Goal: Task Accomplishment & Management: Complete application form

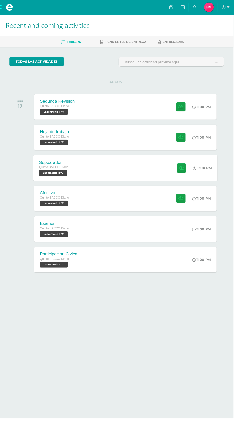
click at [60, 182] on span "Laboratorio II 'A'" at bounding box center [56, 182] width 30 height 6
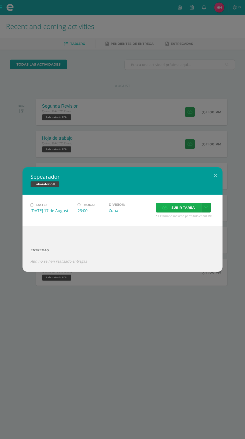
click at [163, 209] on icon at bounding box center [165, 207] width 5 height 3
click at [0, 0] on input "Subir tarea" at bounding box center [0, 0] width 0 height 0
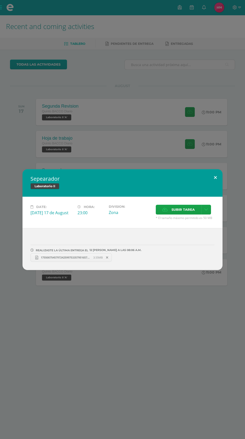
click at [216, 170] on button at bounding box center [216, 177] width 14 height 17
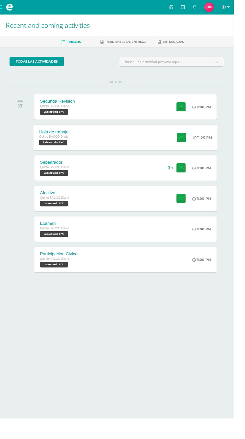
click at [185, 156] on div at bounding box center [189, 144] width 25 height 27
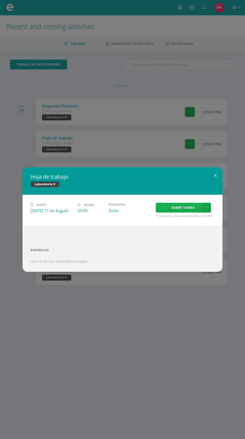
click at [172, 212] on span "Subir tarea" at bounding box center [183, 207] width 23 height 9
click at [0, 0] on input "Subir tarea" at bounding box center [0, 0] width 0 height 0
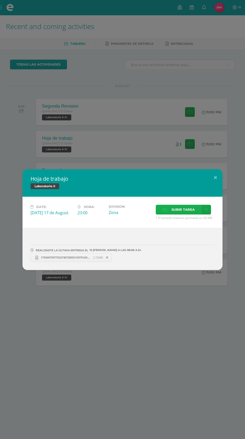
click at [172, 214] on span "Subir tarea" at bounding box center [183, 209] width 23 height 9
click at [0, 0] on input "Subir tarea" at bounding box center [0, 0] width 0 height 0
click at [172, 214] on span "Subir tarea" at bounding box center [183, 209] width 23 height 9
click at [0, 0] on input "Subir tarea" at bounding box center [0, 0] width 0 height 0
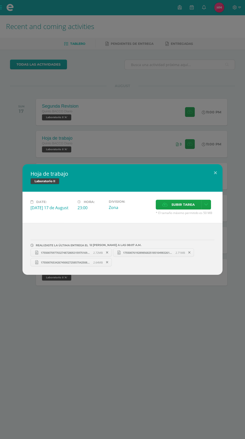
click at [94, 394] on div "Hoja de trabajo Laboratorio II Date: Sunday 17 de August Hora: 23:00 Division: …" at bounding box center [122, 219] width 245 height 439
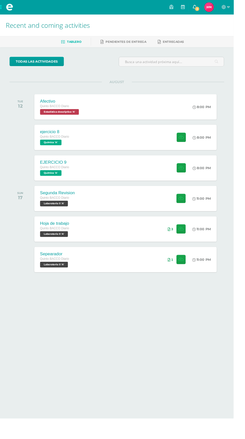
click at [210, 11] on span "2" at bounding box center [207, 10] width 6 height 6
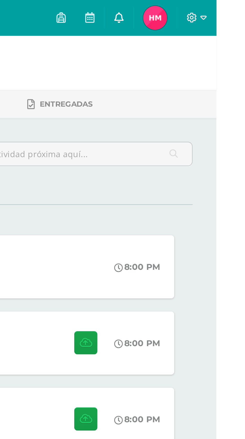
click at [210, 7] on link "0" at bounding box center [204, 7] width 12 height 15
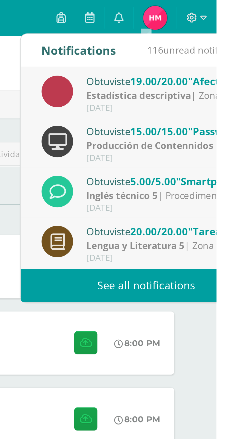
click at [233, 37] on strong "Estadística descriptiva" at bounding box center [213, 40] width 44 height 6
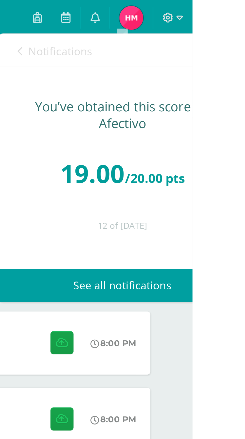
click at [234, 119] on link "See all notifications" at bounding box center [216, 120] width 106 height 14
click at [242, 77] on span "/20.00 pts" at bounding box center [229, 74] width 25 height 7
click at [244, 48] on div "You’ve obtained this score on Afectivo" at bounding box center [216, 48] width 86 height 14
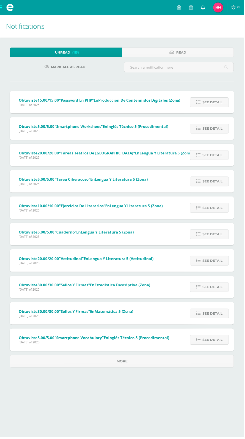
click at [208, 7] on link at bounding box center [204, 7] width 12 height 15
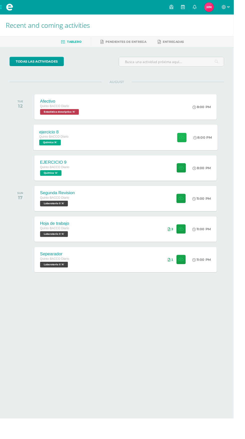
click at [190, 145] on icon at bounding box center [190, 144] width 5 height 4
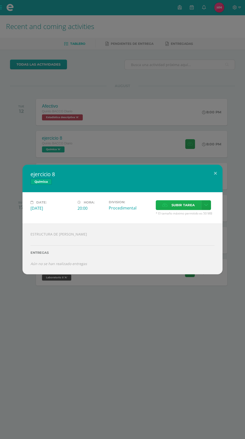
click at [163, 207] on icon at bounding box center [165, 205] width 5 height 3
click at [0, 0] on input "Subir tarea" at bounding box center [0, 0] width 0 height 0
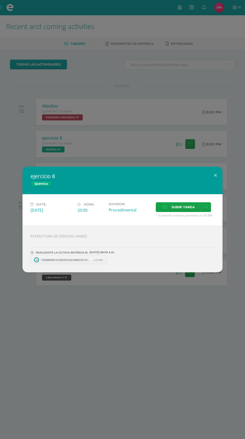
click at [92, 382] on div "ejercicio 8 Química Date: Tuesday 12 de August Hora: 20:00 Division: Procedimen…" at bounding box center [122, 219] width 245 height 439
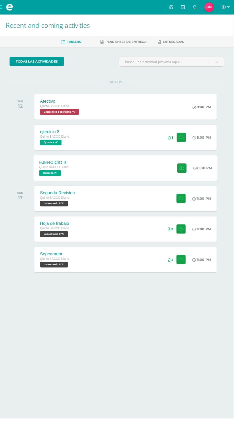
click at [141, 188] on div "EJERCICIO 9 Quinto BACCO Diario Química 'A' 8:00 PM EJERCICIO 9 Química" at bounding box center [132, 176] width 194 height 27
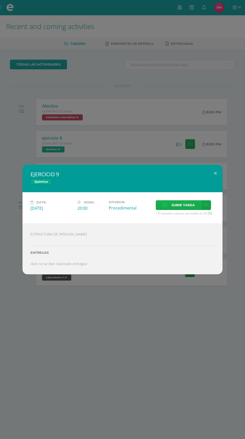
click at [172, 210] on span "Subir tarea" at bounding box center [183, 205] width 23 height 9
click at [0, 0] on input "Subir tarea" at bounding box center [0, 0] width 0 height 0
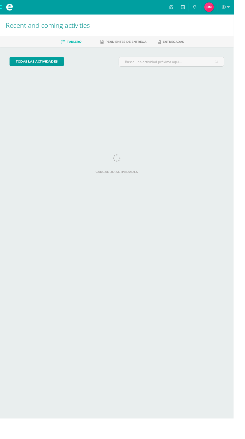
click at [225, 10] on img at bounding box center [220, 8] width 10 height 10
click at [0, 7] on span at bounding box center [10, 7] width 20 height 15
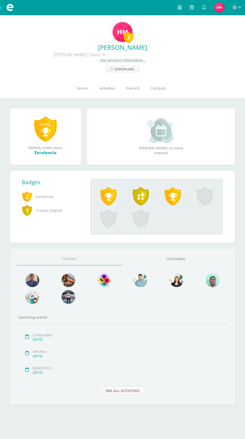
click at [6, 2] on span at bounding box center [10, 7] width 20 height 15
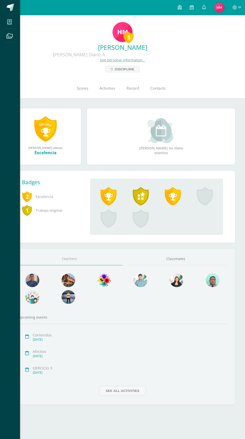
click at [10, 20] on icon at bounding box center [9, 22] width 5 height 5
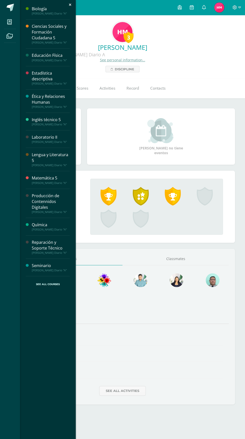
click at [40, 231] on div "[PERSON_NAME] Diario "A"" at bounding box center [51, 230] width 38 height 4
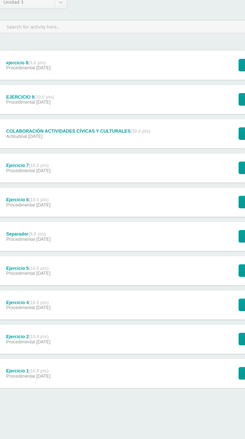
click at [30, 111] on div "ejercicio 8 (5.0 pts)" at bounding box center [33, 111] width 34 height 4
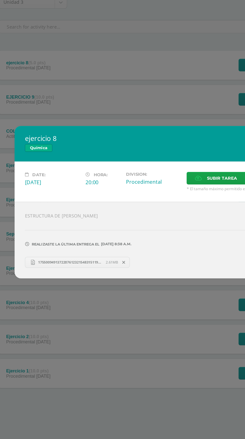
click at [94, 353] on div "ejercicio 8 Química Date: [DATE] Hora: 20:00 Division: Procedimental Cancel" at bounding box center [122, 219] width 245 height 439
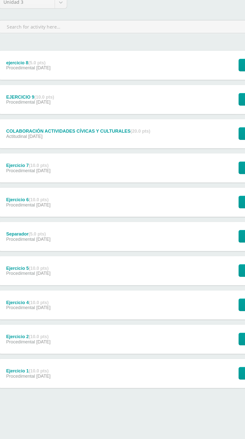
click at [25, 144] on span "Procedimental" at bounding box center [27, 142] width 23 height 4
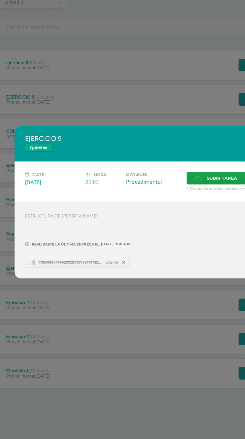
click at [92, 353] on div "EJERCICIO 9 Química Date: [DATE] Hora: 20:00 Division: Procedimental Cancel" at bounding box center [122, 219] width 245 height 439
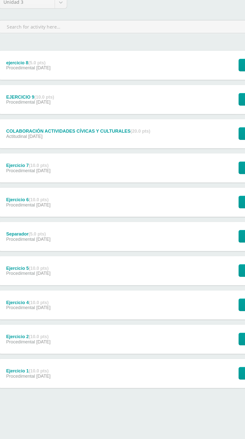
click at [30, 175] on div "COLABORACIÓN ACTIVIDADES CÍVICAS Y CULTURALES (20.0 pts) Actitudinal [DATE]" at bounding box center [72, 166] width 124 height 23
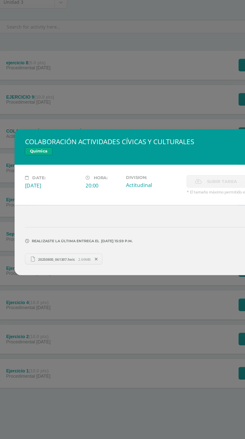
click at [95, 340] on div "COLABORACIÓN ACTIVIDADES CÍVICAS Y CULTURALES Química Date: [DATE] Hora: 20:00 …" at bounding box center [122, 219] width 245 height 439
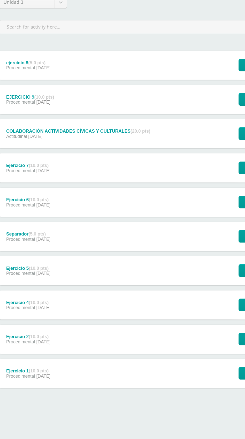
click at [34, 201] on div "Ejercicio 7 (10.0 pts) Procedimental [DATE]" at bounding box center [33, 193] width 46 height 23
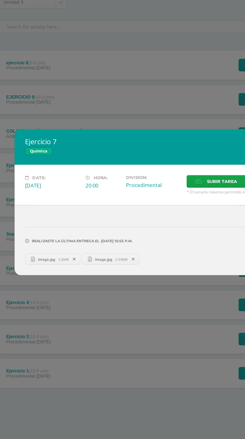
click at [95, 340] on div "Ejercicio 7 Química Date: [DATE] Hora: 20:00 Division: Procedimental Cancel" at bounding box center [122, 219] width 245 height 439
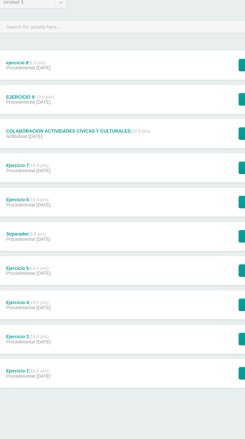
click at [30, 224] on span "Procedimental" at bounding box center [27, 222] width 23 height 4
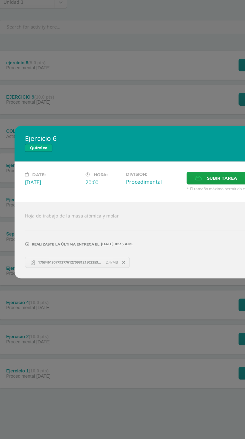
click at [90, 342] on div "Ejercicio 6 Química Date: [DATE] Hora: 20:00 Division: Procedimental Cancel" at bounding box center [122, 219] width 245 height 439
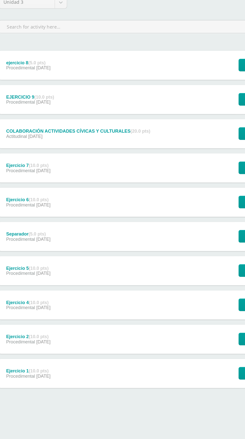
click at [29, 250] on span "Procedimental" at bounding box center [27, 248] width 23 height 4
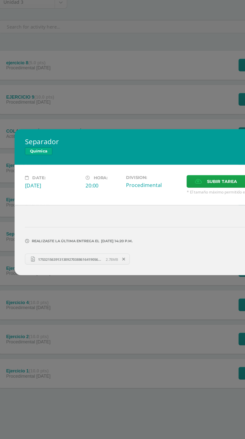
click at [91, 343] on div "Separador Química Date: [DATE] Hora: 20:00 Division: Procedimental Cancel" at bounding box center [122, 219] width 245 height 439
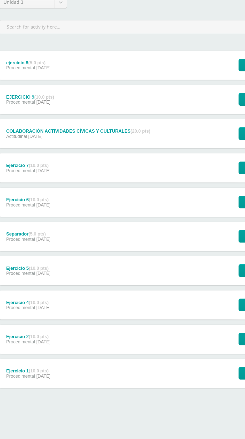
click at [24, 277] on span "Procedimental" at bounding box center [27, 275] width 23 height 4
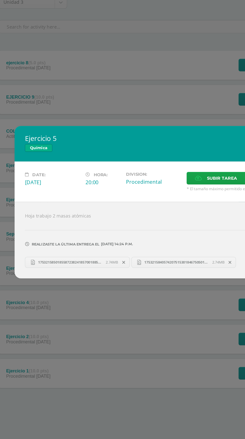
click at [89, 345] on div "Ejercicio 5 Química Date: [DATE] Hora: 20:00 Division: Procedimental Cancel" at bounding box center [122, 219] width 245 height 439
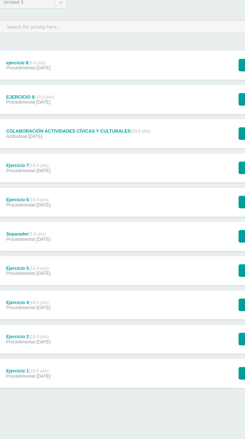
click at [27, 303] on span "Procedimental" at bounding box center [27, 301] width 23 height 4
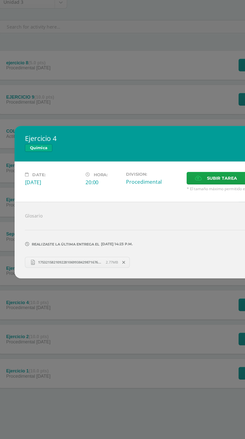
click at [93, 340] on div "Ejercicio 4 Química Date: [DATE] Hora: 20:00 Division: Procedimental Cancel" at bounding box center [122, 219] width 245 height 439
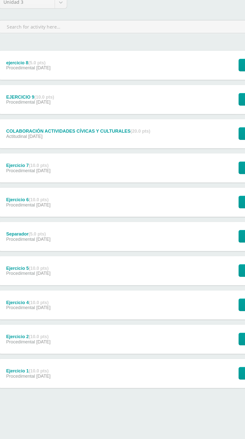
click at [30, 328] on span "Procedimental" at bounding box center [27, 328] width 23 height 4
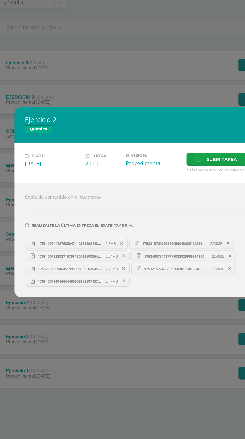
click at [92, 344] on div "Ejercicio 2 Química Date: [DATE] Hora: 20:00 Division: Procedimental Cancel" at bounding box center [122, 219] width 245 height 439
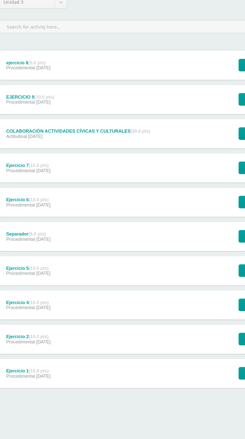
click at [31, 352] on div "Ejercicio 1 (10.0 pts)" at bounding box center [33, 350] width 34 height 4
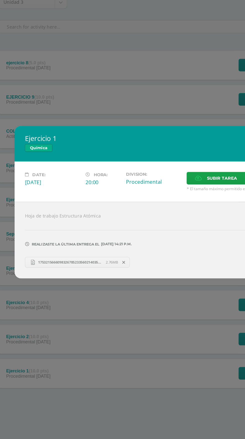
click at [92, 340] on div "Ejercicio 1 Química Date: [DATE] Hora: 20:00 Division: Procedimental Cancel" at bounding box center [122, 219] width 245 height 439
